Goal: Task Accomplishment & Management: Complete application form

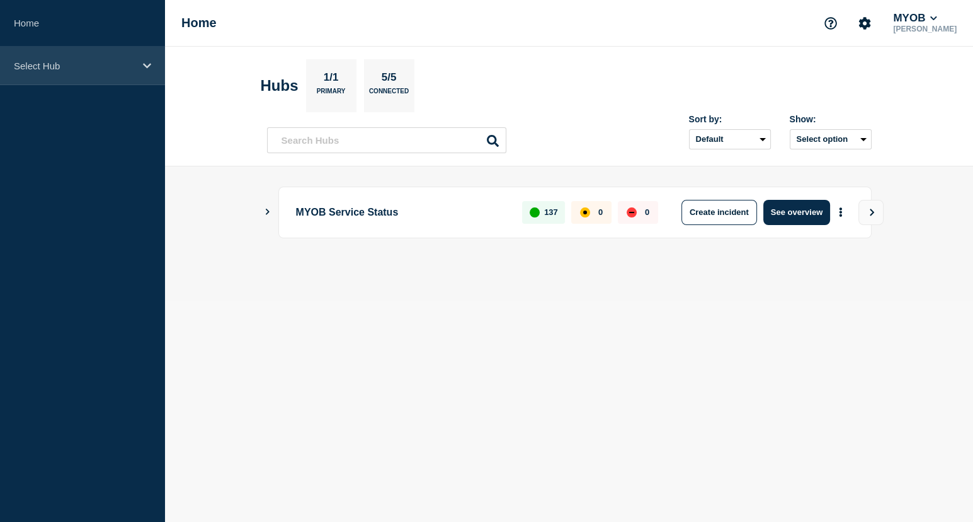
click at [69, 56] on div "Select Hub" at bounding box center [82, 66] width 165 height 38
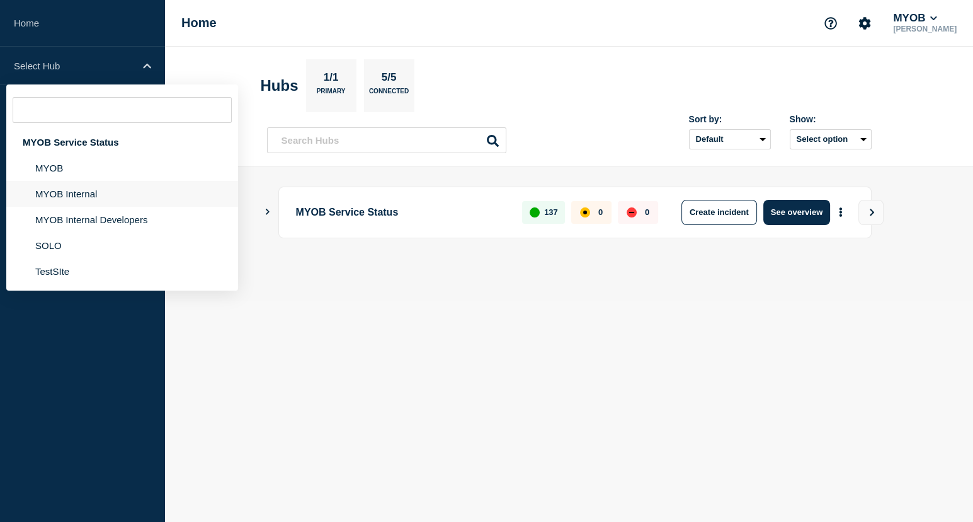
click at [86, 197] on li "MYOB Internal" at bounding box center [122, 194] width 232 height 26
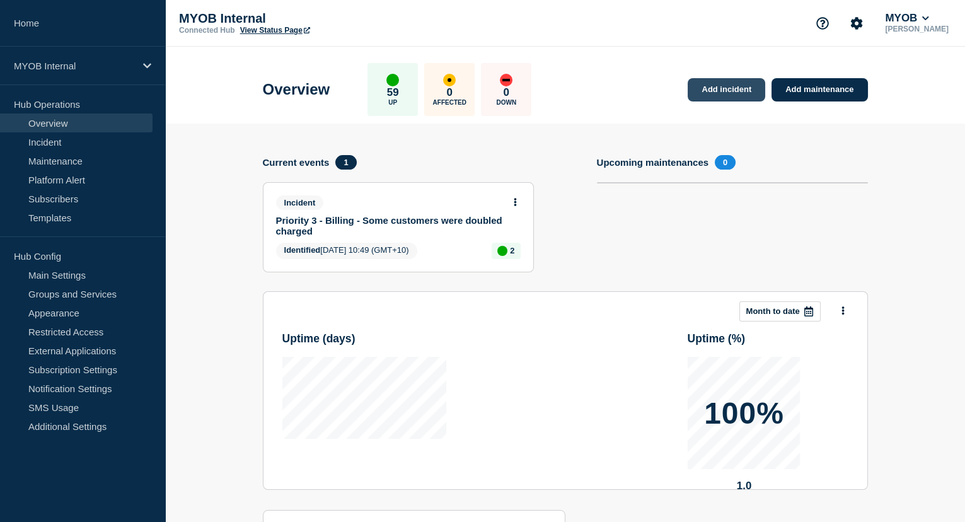
click at [709, 90] on link "Add incident" at bounding box center [725, 89] width 77 height 23
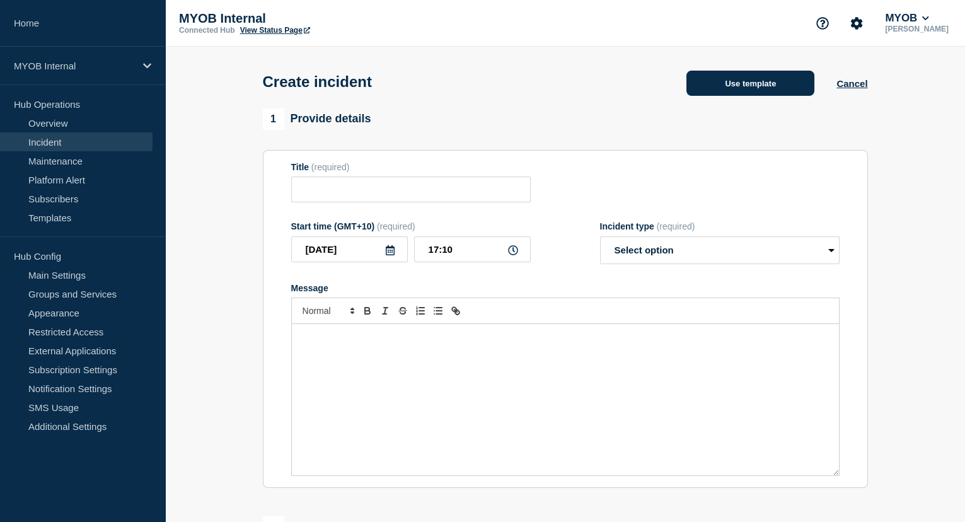
click at [737, 83] on button "Use template" at bounding box center [750, 83] width 128 height 25
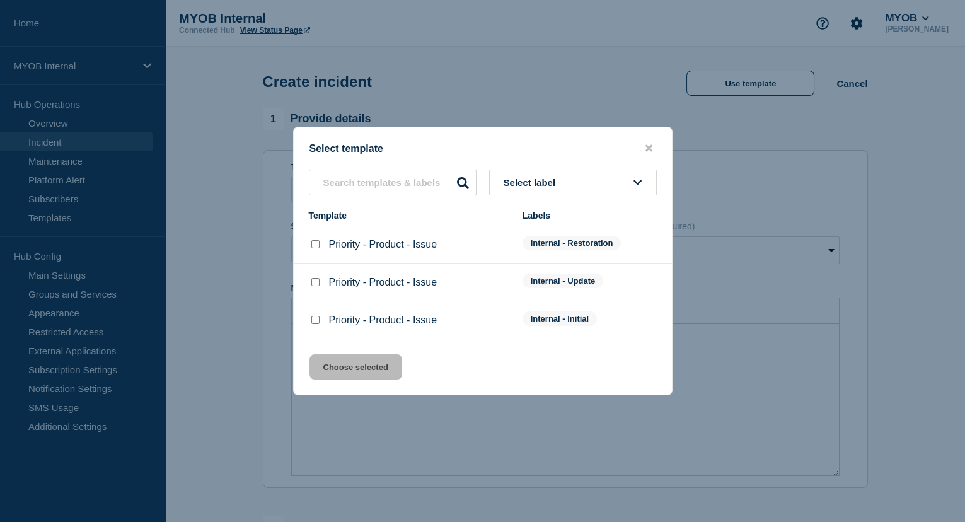
click at [317, 319] on input "Priority - Product - Issue checkbox" at bounding box center [315, 320] width 8 height 8
checkbox input "true"
click at [353, 367] on button "Choose selected" at bounding box center [355, 366] width 93 height 25
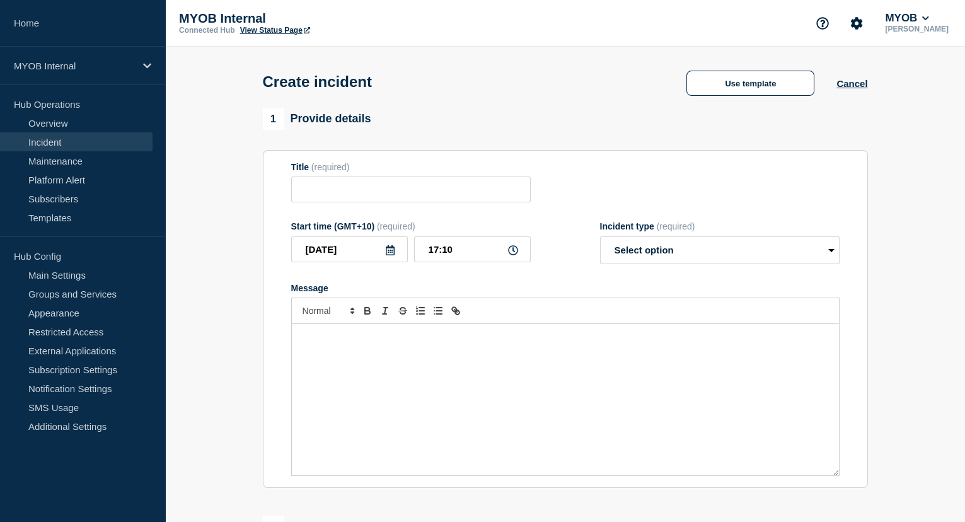
type input "Priority - Product - Issue"
select select "investigating"
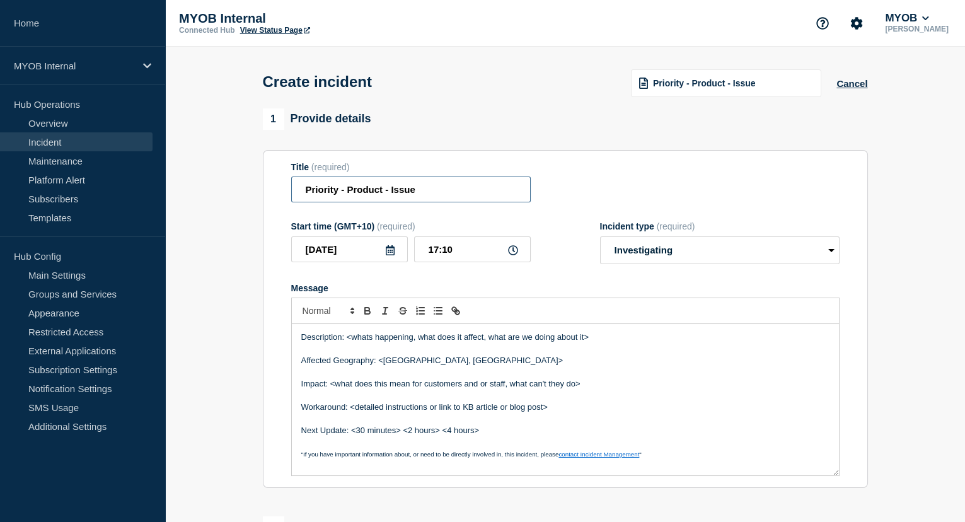
click at [337, 190] on input "Priority - Product - Issue" at bounding box center [410, 189] width 239 height 26
click at [376, 192] on input "Priority 3 - Product - Issue" at bounding box center [410, 189] width 239 height 26
click at [440, 191] on input "Priority 3 - MYOB Business - Issue" at bounding box center [410, 189] width 239 height 26
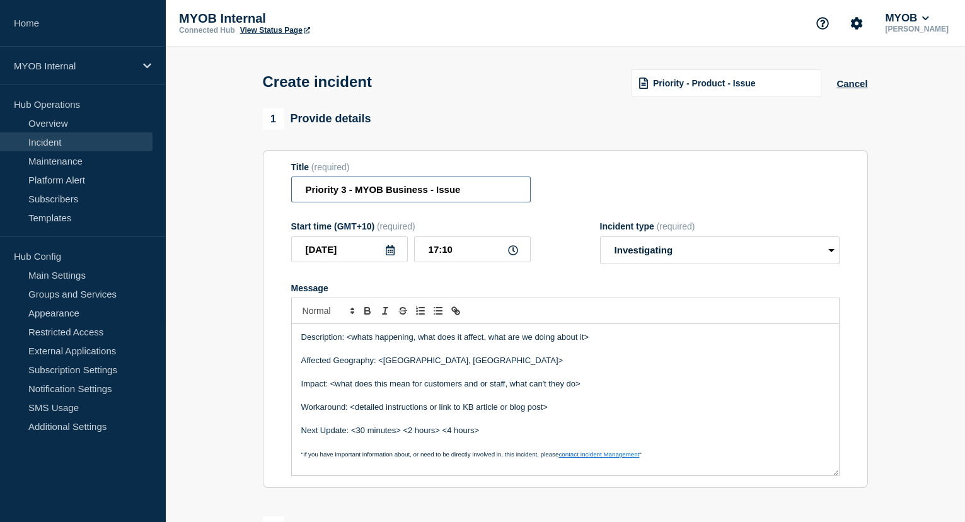
click at [485, 197] on input "Priority 3 - MYOB Business - Issue" at bounding box center [410, 189] width 239 height 26
click at [447, 192] on input "Priority 3 - MYOB Business - Issue" at bounding box center [410, 189] width 239 height 26
paste input "Azure storage account:nzpayrollstoragepdv"
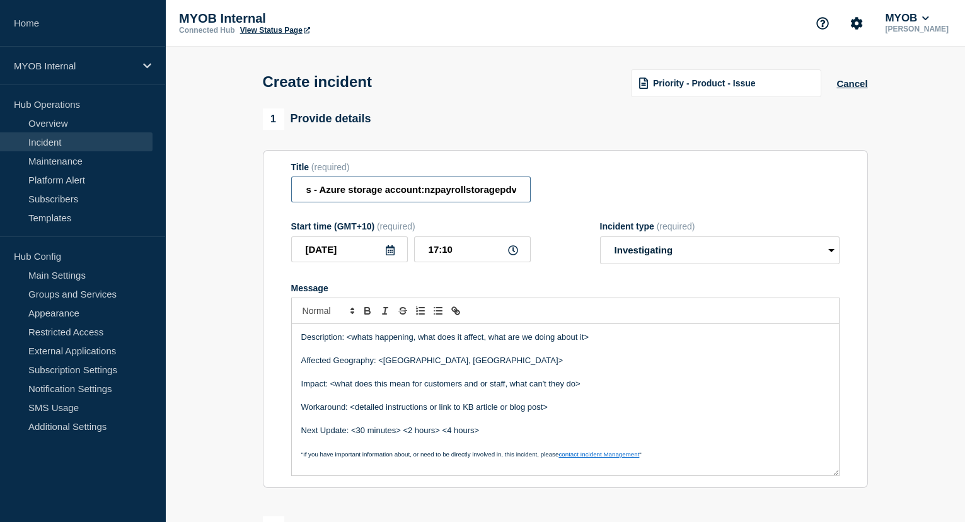
drag, startPoint x: 521, startPoint y: 191, endPoint x: 433, endPoint y: 195, distance: 87.7
click at [433, 195] on input "Priority 3 - MYOB Business - Azure storage account:nzpayrollstoragepdv" at bounding box center [410, 189] width 239 height 26
type input "Priority 3 - MYOB Business - Azure storage account deleted from Sit and Prod"
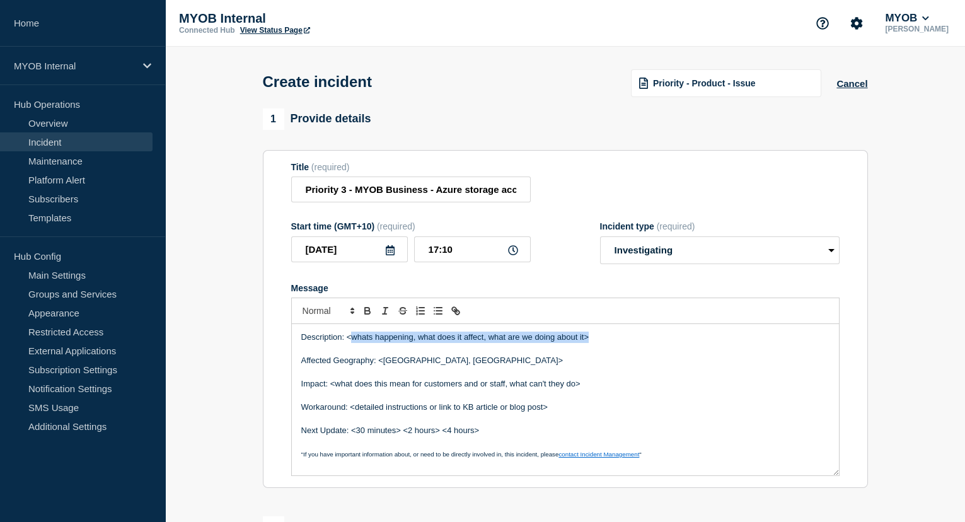
drag, startPoint x: 600, startPoint y: 340, endPoint x: 353, endPoint y: 337, distance: 247.6
click at [353, 337] on p "Description: <whats happening, what does it affect, what are we doing about it>" at bounding box center [565, 336] width 528 height 11
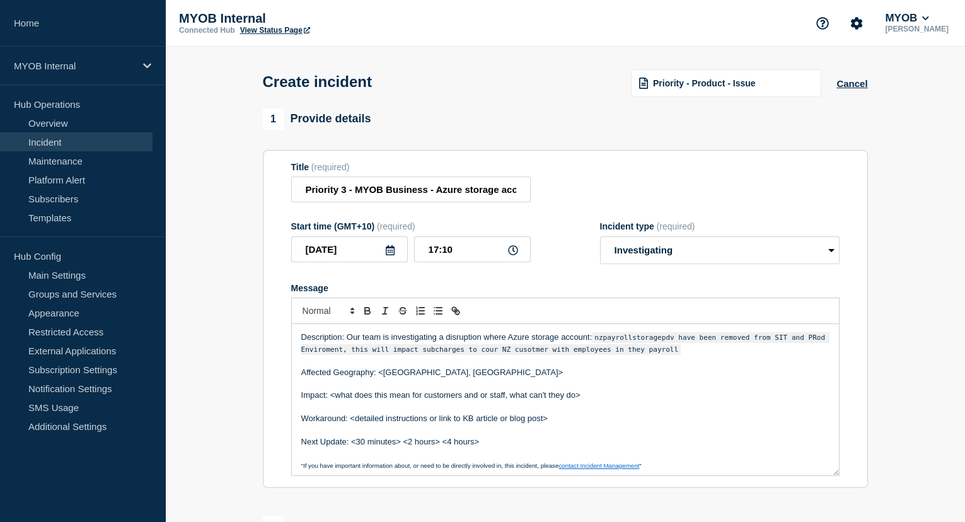
click at [667, 353] on p "Description: Our team is investigating a disruption where Azure storage account…" at bounding box center [565, 342] width 528 height 23
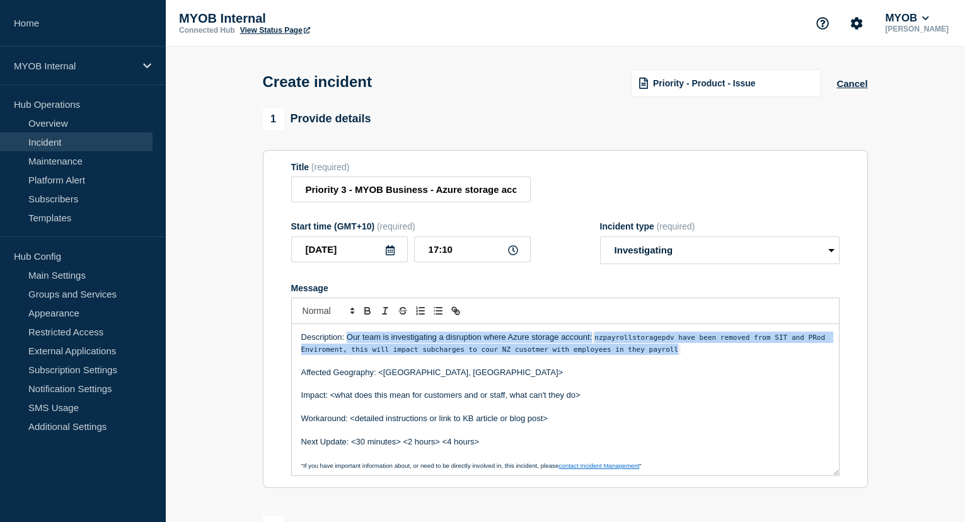
drag, startPoint x: 667, startPoint y: 353, endPoint x: 347, endPoint y: 337, distance: 319.9
click at [347, 337] on p "Description: Our team is investigating a disruption where Azure storage account…" at bounding box center [565, 342] width 528 height 23
copy p "Our team is investigating a disruption where Azure storage account: nzpayrollst…"
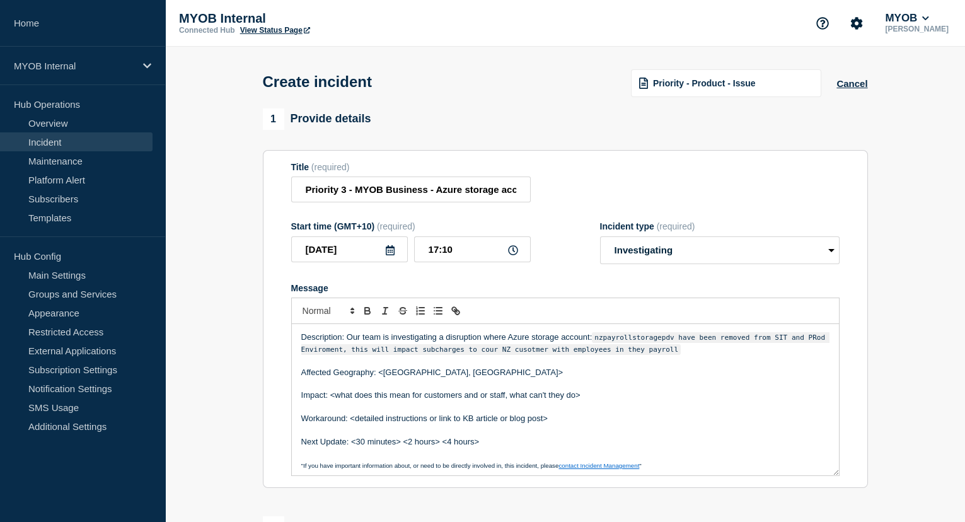
drag, startPoint x: 669, startPoint y: 382, endPoint x: 660, endPoint y: 361, distance: 22.6
click at [668, 379] on div "Description: Our team is investigating a disruption where Azure storage account…" at bounding box center [565, 399] width 547 height 151
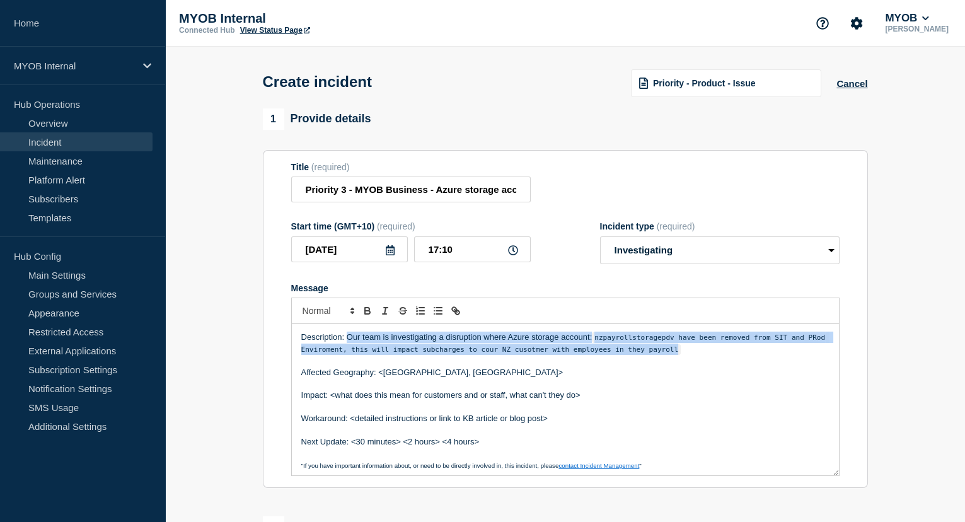
drag, startPoint x: 655, startPoint y: 352, endPoint x: 348, endPoint y: 336, distance: 307.3
click at [348, 336] on p "Description: Our team is investigating a disruption where Azure storage account…" at bounding box center [565, 342] width 528 height 23
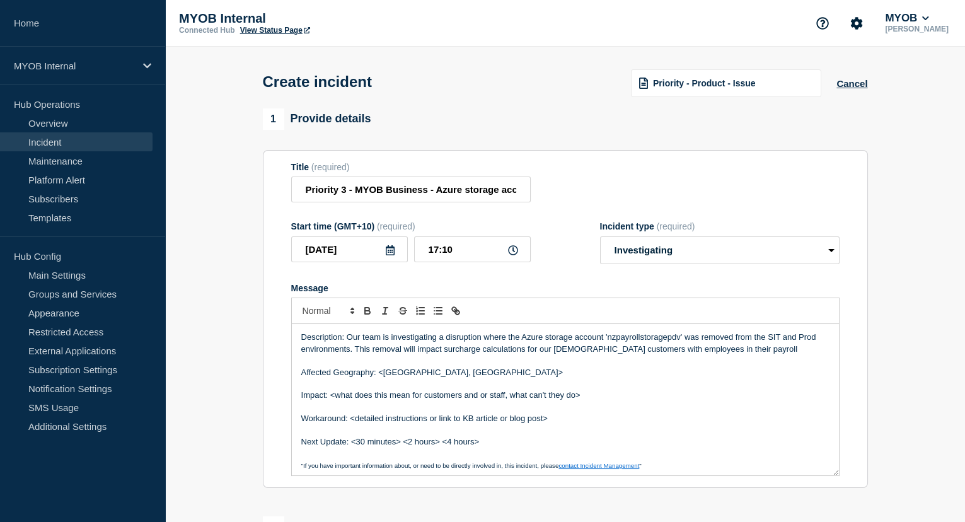
click at [475, 373] on p "Affected Geography: <[GEOGRAPHIC_DATA], [GEOGRAPHIC_DATA]>" at bounding box center [565, 372] width 528 height 11
click at [420, 374] on p "Affected Geography: <[GEOGRAPHIC_DATA], [GEOGRAPHIC_DATA]" at bounding box center [565, 372] width 528 height 11
click at [381, 372] on p "Affected Geography: <Australia & [GEOGRAPHIC_DATA]" at bounding box center [565, 372] width 528 height 11
drag, startPoint x: 594, startPoint y: 394, endPoint x: 331, endPoint y: 402, distance: 262.8
click at [331, 401] on p "Impact: <what does this mean for customers and or staff, what can't they do>" at bounding box center [565, 394] width 528 height 11
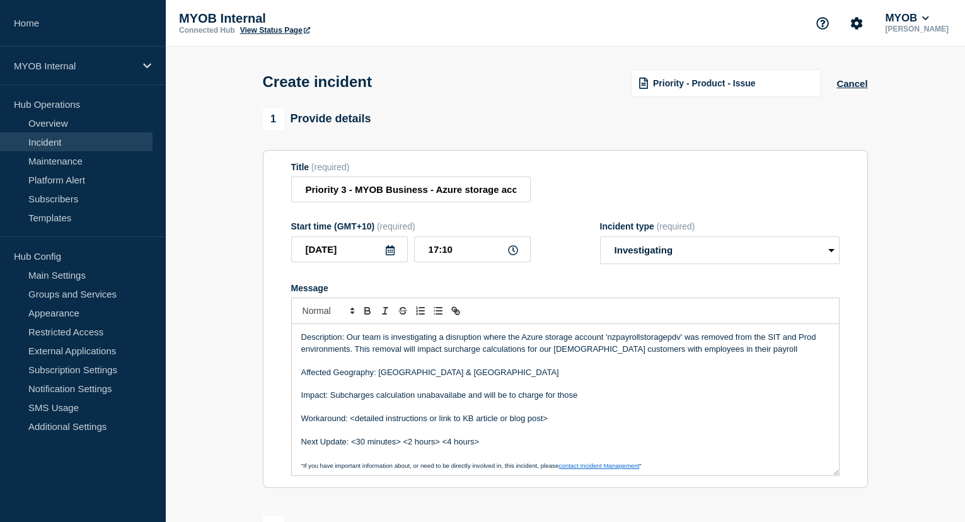
drag, startPoint x: 577, startPoint y: 396, endPoint x: 329, endPoint y: 396, distance: 248.2
click at [329, 396] on p "Impact: Subcharges calculation unabavailabe and will be to charge for those" at bounding box center [565, 394] width 528 height 11
copy p "Subcharges calculation unabavailabe and will be to charge for those"
click at [503, 401] on p "Impact: Subcharges calculation unabavailabe and will be to charge for those" at bounding box center [565, 394] width 528 height 11
drag, startPoint x: 591, startPoint y: 399, endPoint x: 331, endPoint y: 393, distance: 260.3
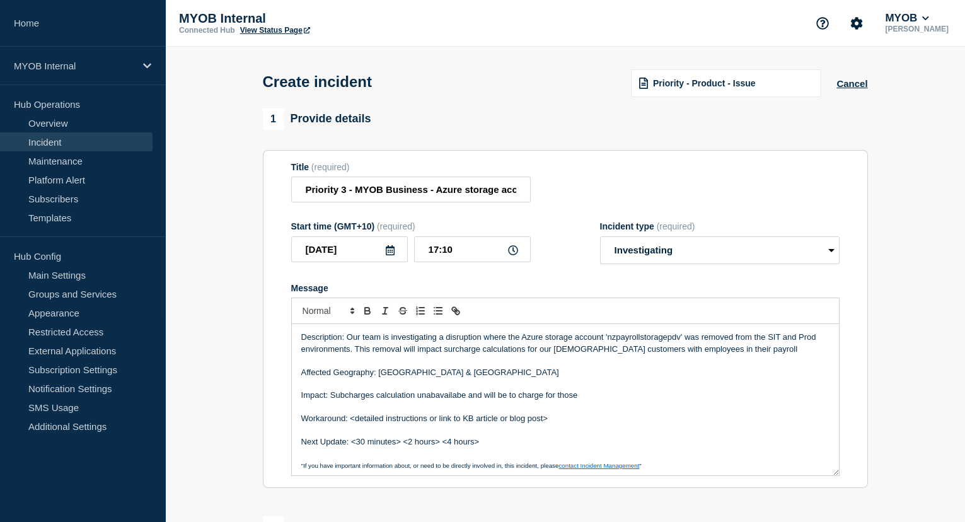
click at [331, 393] on p "Impact: Subcharges calculation unabavailabe and will be to charge for those" at bounding box center [565, 394] width 528 height 11
click at [737, 398] on p "Impact: The surcharge calculations are currently unavailable, and as a result, …" at bounding box center [565, 394] width 528 height 11
drag, startPoint x: 556, startPoint y: 423, endPoint x: 349, endPoint y: 422, distance: 206.7
click at [349, 422] on p "Workaround: <detailed instructions or link to KB article or blog post>" at bounding box center [565, 418] width 528 height 11
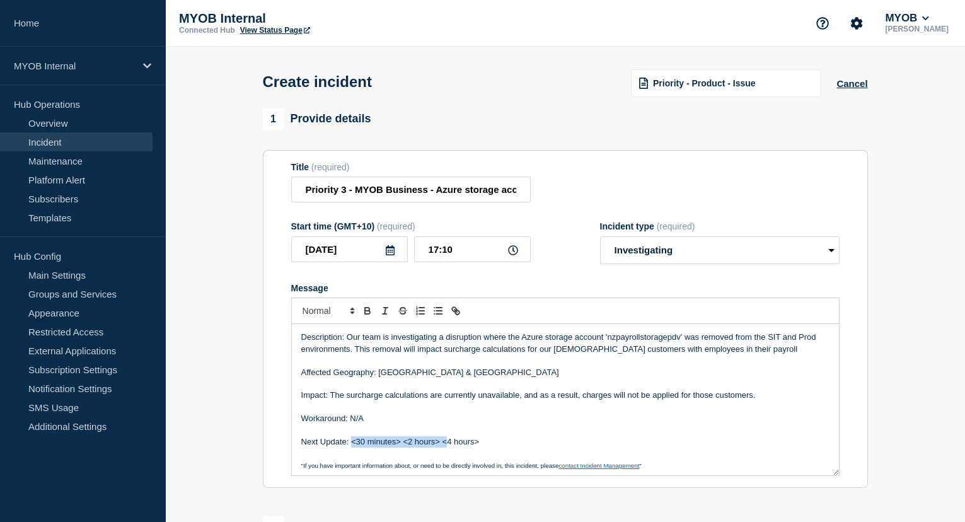
drag, startPoint x: 445, startPoint y: 444, endPoint x: 351, endPoint y: 445, distance: 94.5
click at [351, 445] on p "Next Update: <30 minutes> <2 hours> <4 hours>" at bounding box center [565, 441] width 528 height 11
click at [396, 436] on p "Message" at bounding box center [565, 430] width 528 height 11
click at [394, 446] on p "Next Update: 4 hours>" at bounding box center [565, 441] width 528 height 11
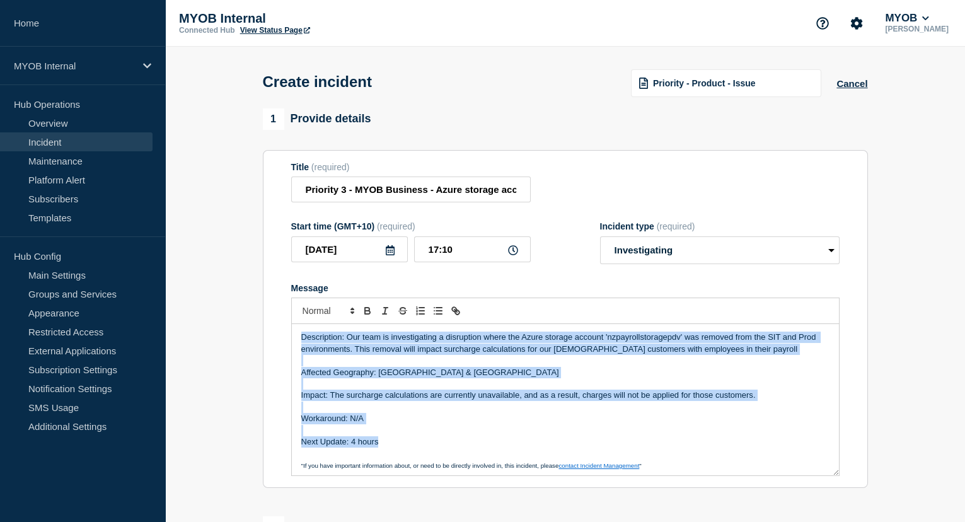
drag, startPoint x: 394, startPoint y: 446, endPoint x: 281, endPoint y: 335, distance: 159.1
click at [281, 335] on section "Title (required) Priority 3 - MYOB Business - Azure storage account deleted fro…" at bounding box center [565, 319] width 605 height 338
copy div "Description: Our team is investigating a disruption where the Azure storage acc…"
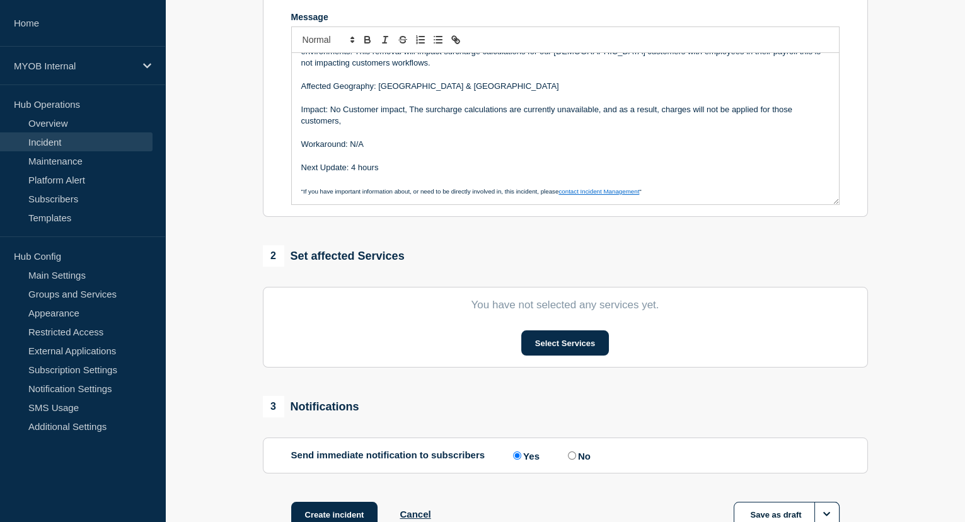
scroll to position [286, 0]
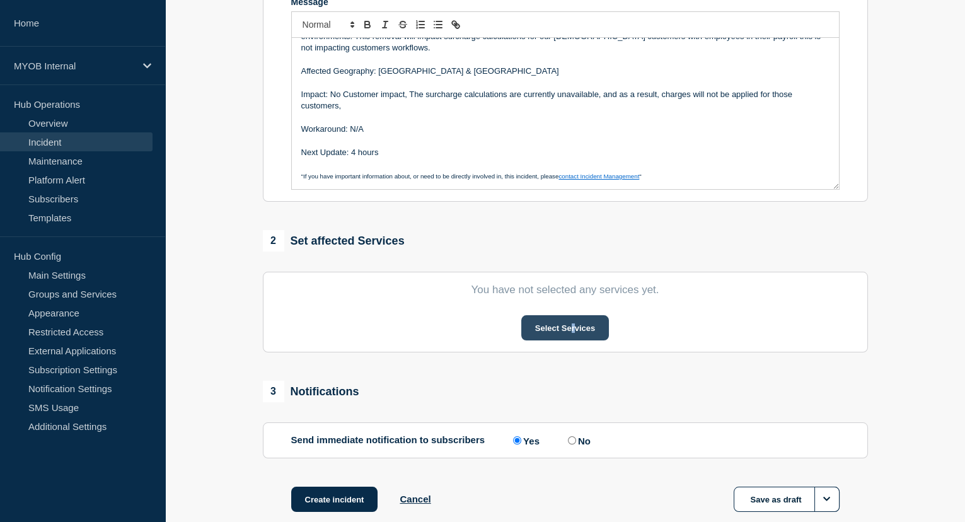
click at [571, 340] on section "You have not selected any services yet. Select Services" at bounding box center [565, 312] width 605 height 81
drag, startPoint x: 571, startPoint y: 340, endPoint x: 562, endPoint y: 324, distance: 17.8
click at [562, 324] on button "Select Services" at bounding box center [565, 327] width 88 height 25
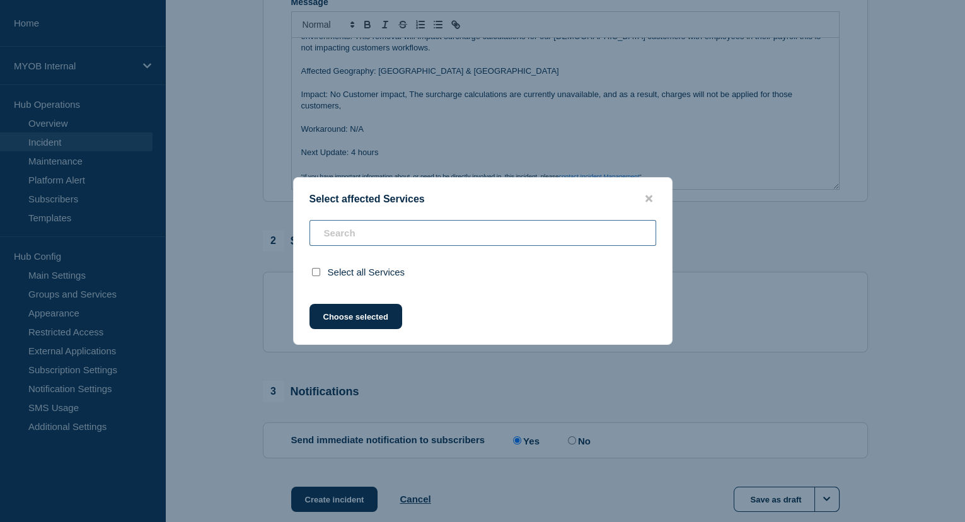
click at [353, 231] on input "text" at bounding box center [482, 233] width 347 height 26
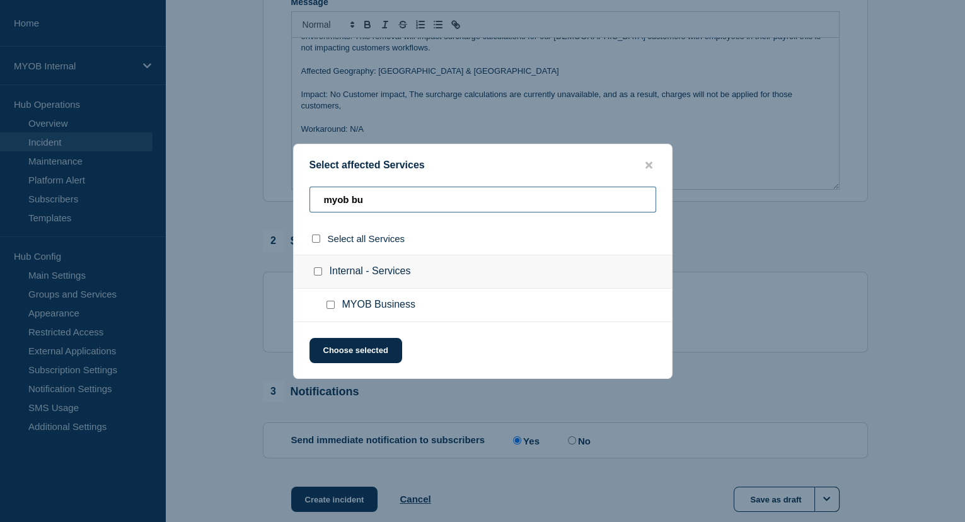
type input "myob bu"
click at [332, 304] on input "MYOB Business checkbox" at bounding box center [330, 305] width 8 height 8
checkbox input "true"
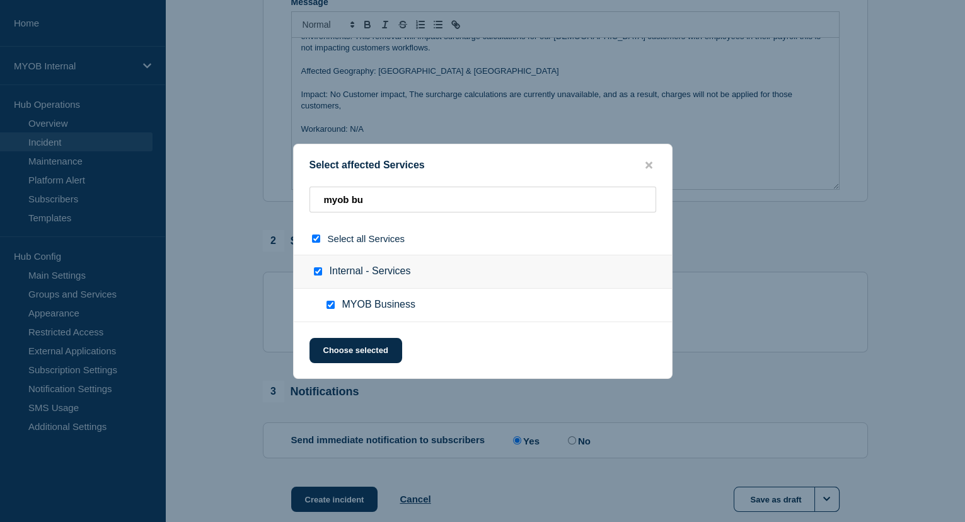
click at [802, 246] on div at bounding box center [482, 261] width 965 height 522
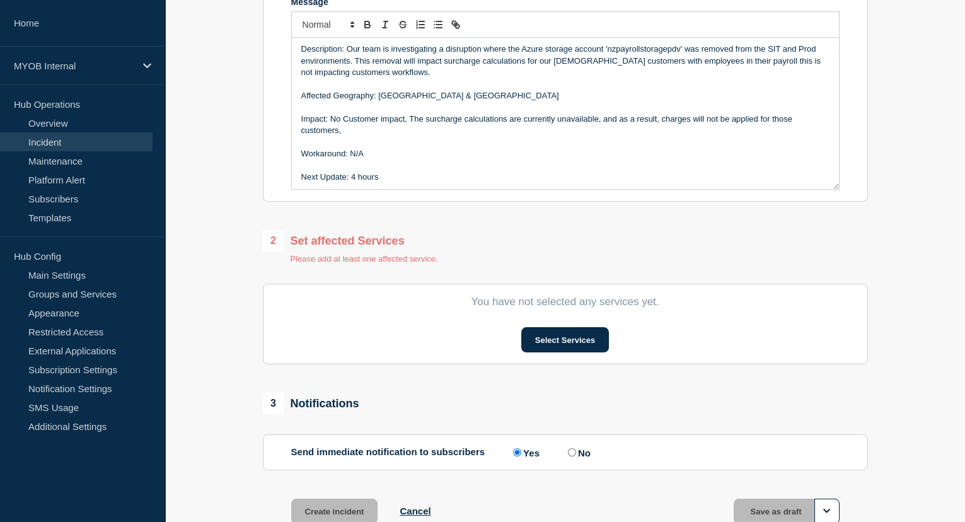
scroll to position [0, 0]
drag, startPoint x: 418, startPoint y: 100, endPoint x: 376, endPoint y: 103, distance: 42.3
click at [376, 103] on p "Affected Geography: [GEOGRAPHIC_DATA] & [GEOGRAPHIC_DATA]" at bounding box center [565, 97] width 528 height 11
click at [548, 341] on button "Select Services" at bounding box center [565, 339] width 88 height 25
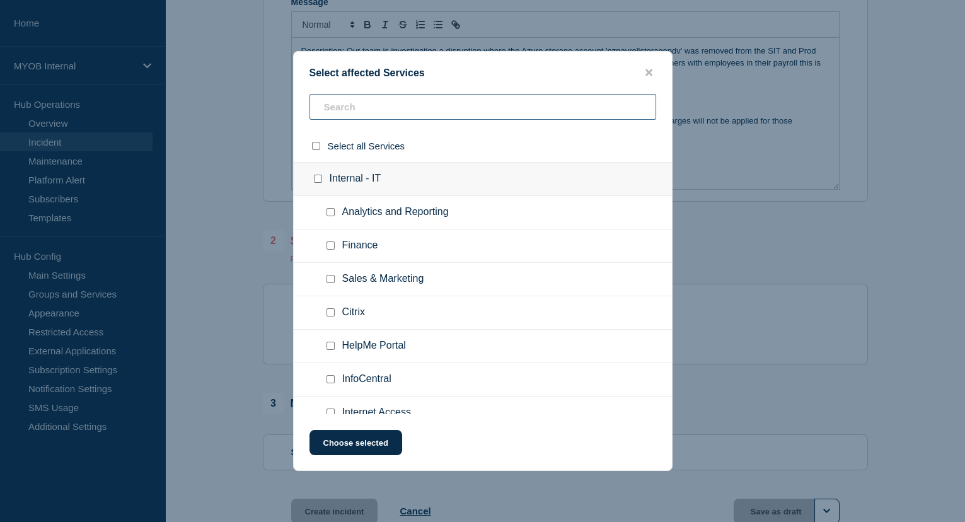
click at [369, 108] on input "text" at bounding box center [482, 107] width 347 height 26
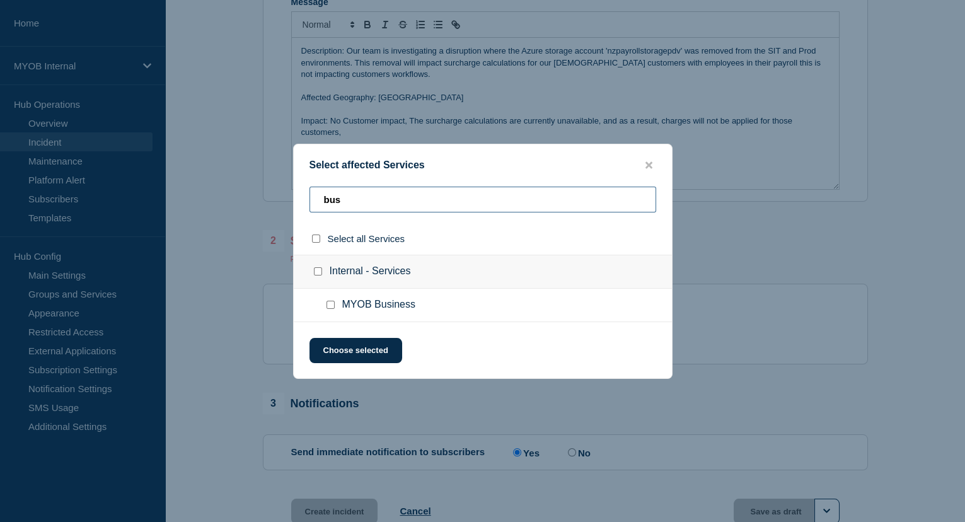
type input "bus"
click at [326, 304] on input "MYOB Business checkbox" at bounding box center [330, 305] width 8 height 8
checkbox input "true"
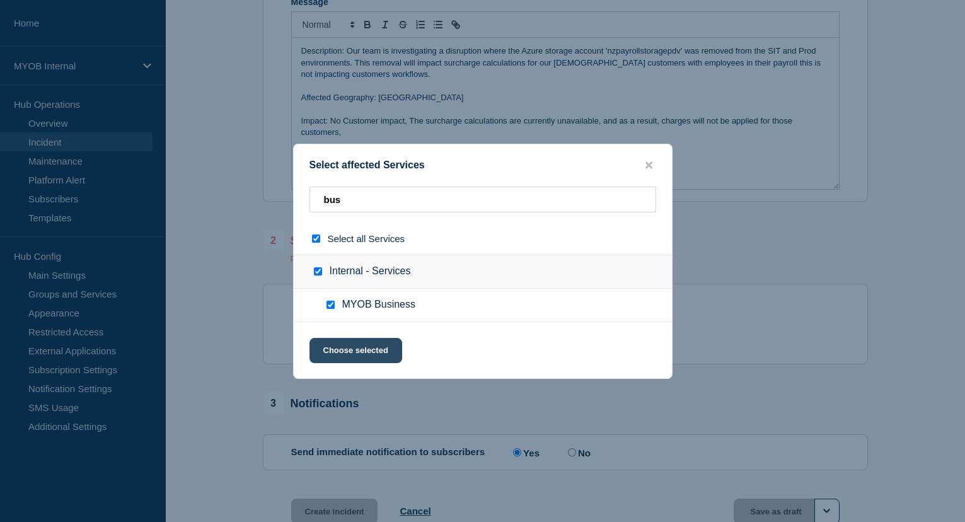
click at [353, 345] on button "Choose selected" at bounding box center [355, 350] width 93 height 25
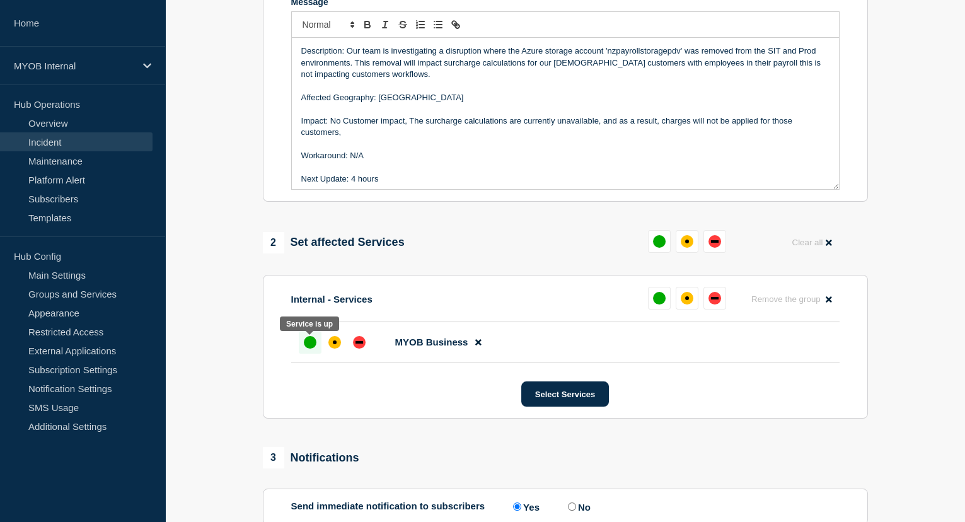
click at [308, 346] on div "up" at bounding box center [310, 342] width 13 height 13
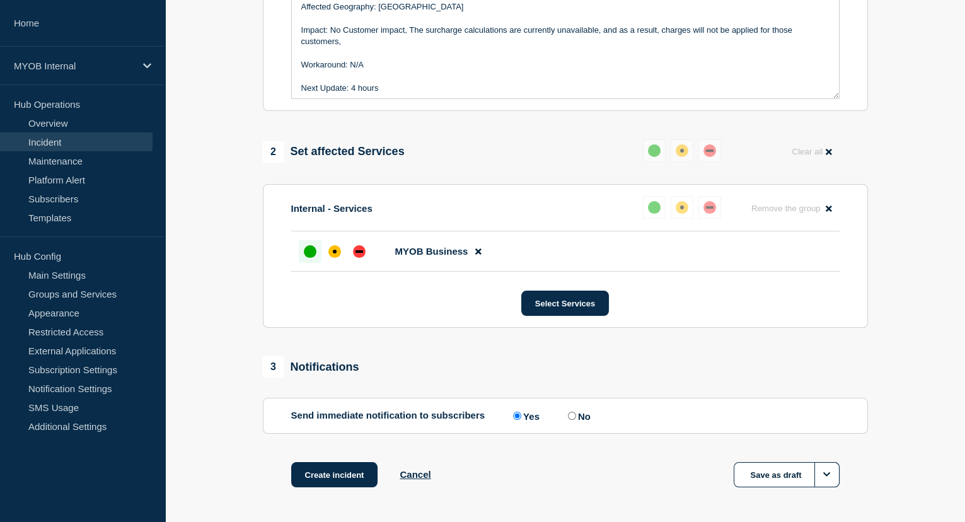
scroll to position [197, 0]
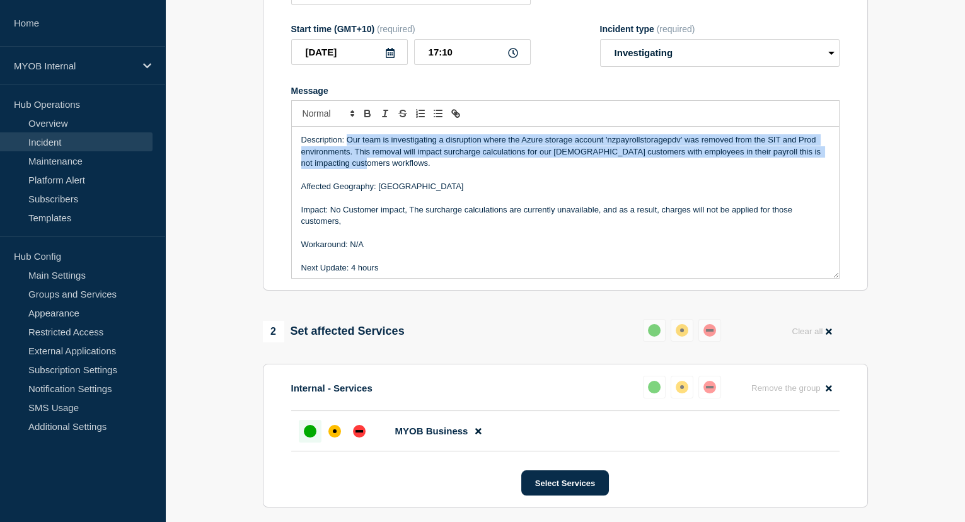
drag, startPoint x: 385, startPoint y: 163, endPoint x: 348, endPoint y: 137, distance: 44.8
click at [348, 137] on p "Description: Our team is investigating a disruption where the Azure storage acc…" at bounding box center [565, 151] width 528 height 35
copy p "Our team is investigating a disruption where the Azure storage account 'nzpayro…"
click at [716, 152] on p "Description: Our team is investigating a disruption where the Azure storage acc…" at bounding box center [565, 151] width 528 height 35
drag, startPoint x: 440, startPoint y: 171, endPoint x: 346, endPoint y: 141, distance: 99.0
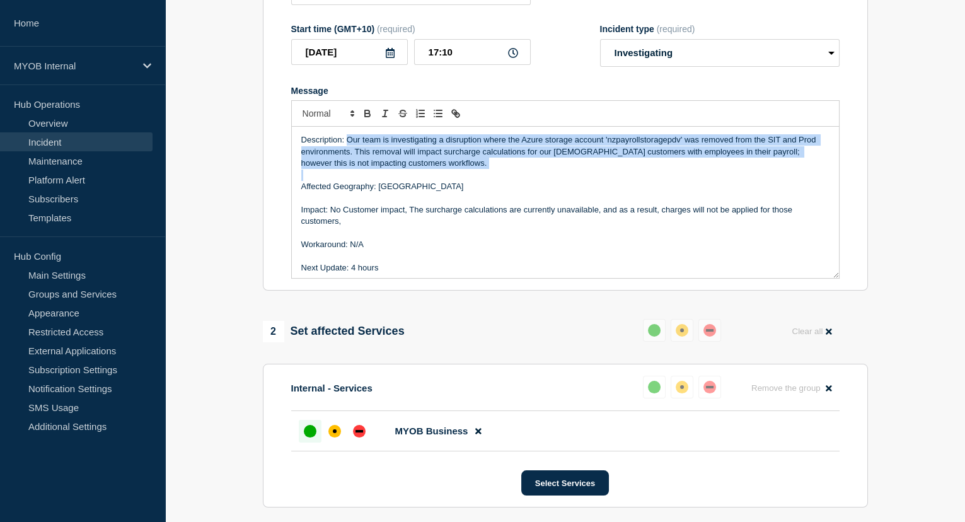
click at [346, 141] on div "Description: Our team is investigating a disruption where the Azure storage acc…" at bounding box center [565, 202] width 547 height 151
copy div "Our team is investigating a disruption where the Azure storage account 'nzpayro…"
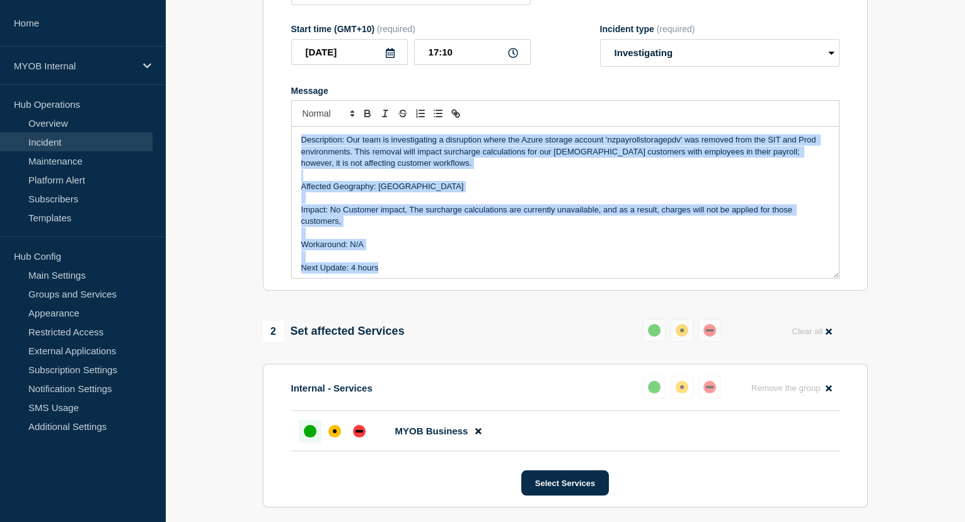
drag, startPoint x: 398, startPoint y: 268, endPoint x: 296, endPoint y: 145, distance: 159.7
click at [296, 145] on div "Description: Our team is investigating a disruption where the Azure storage acc…" at bounding box center [565, 202] width 547 height 151
copy div "Description: Our team is investigating a disruption where the Azure storage acc…"
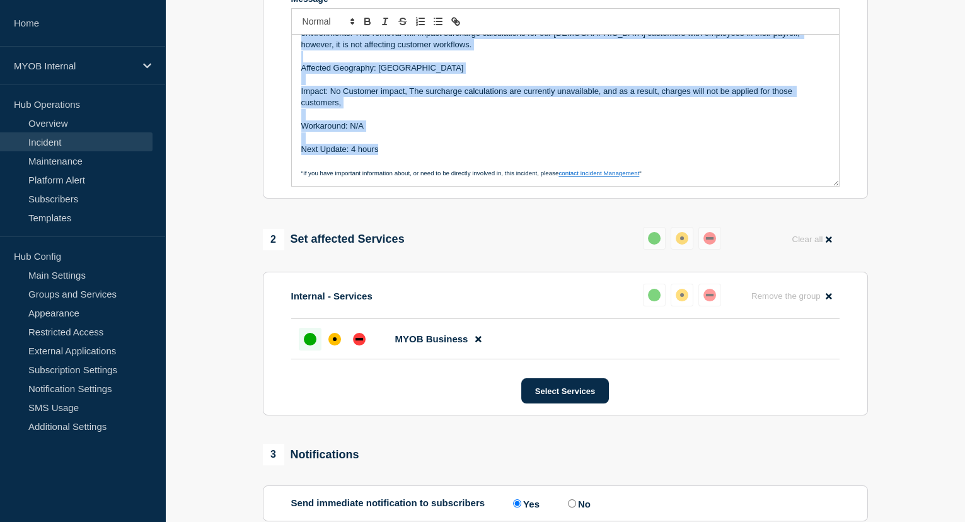
scroll to position [426, 0]
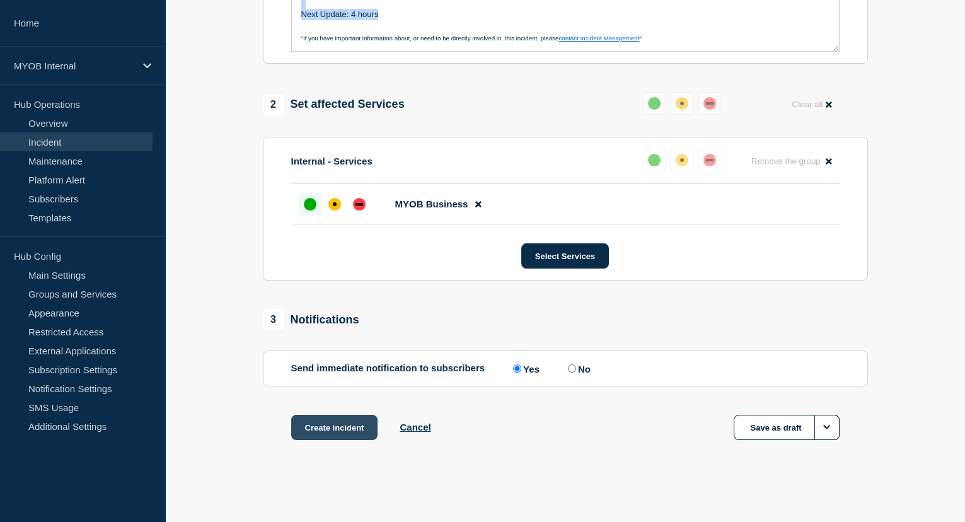
click at [330, 430] on button "Create incident" at bounding box center [334, 427] width 87 height 25
